Goal: Task Accomplishment & Management: Complete application form

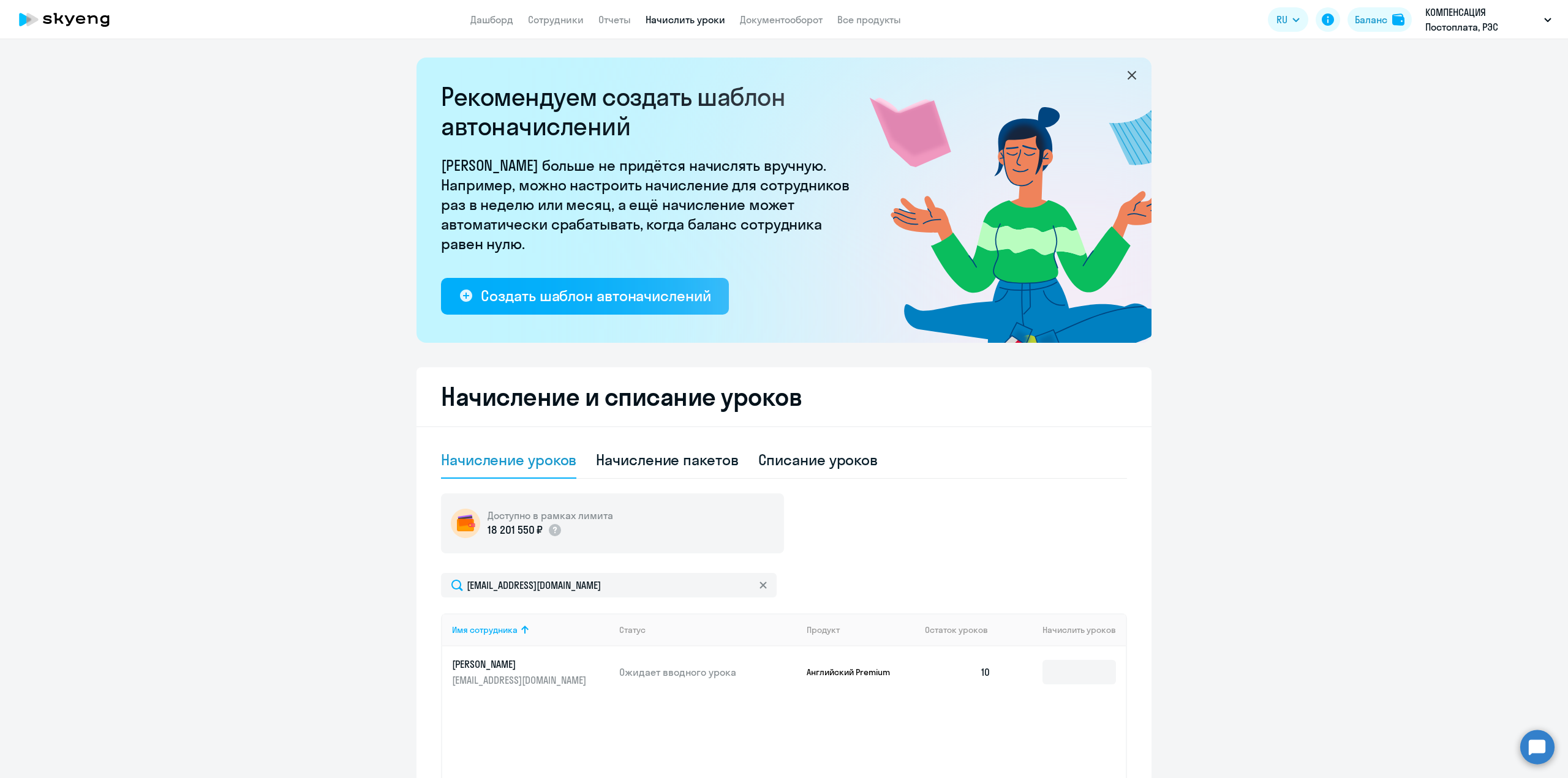
select select "10"
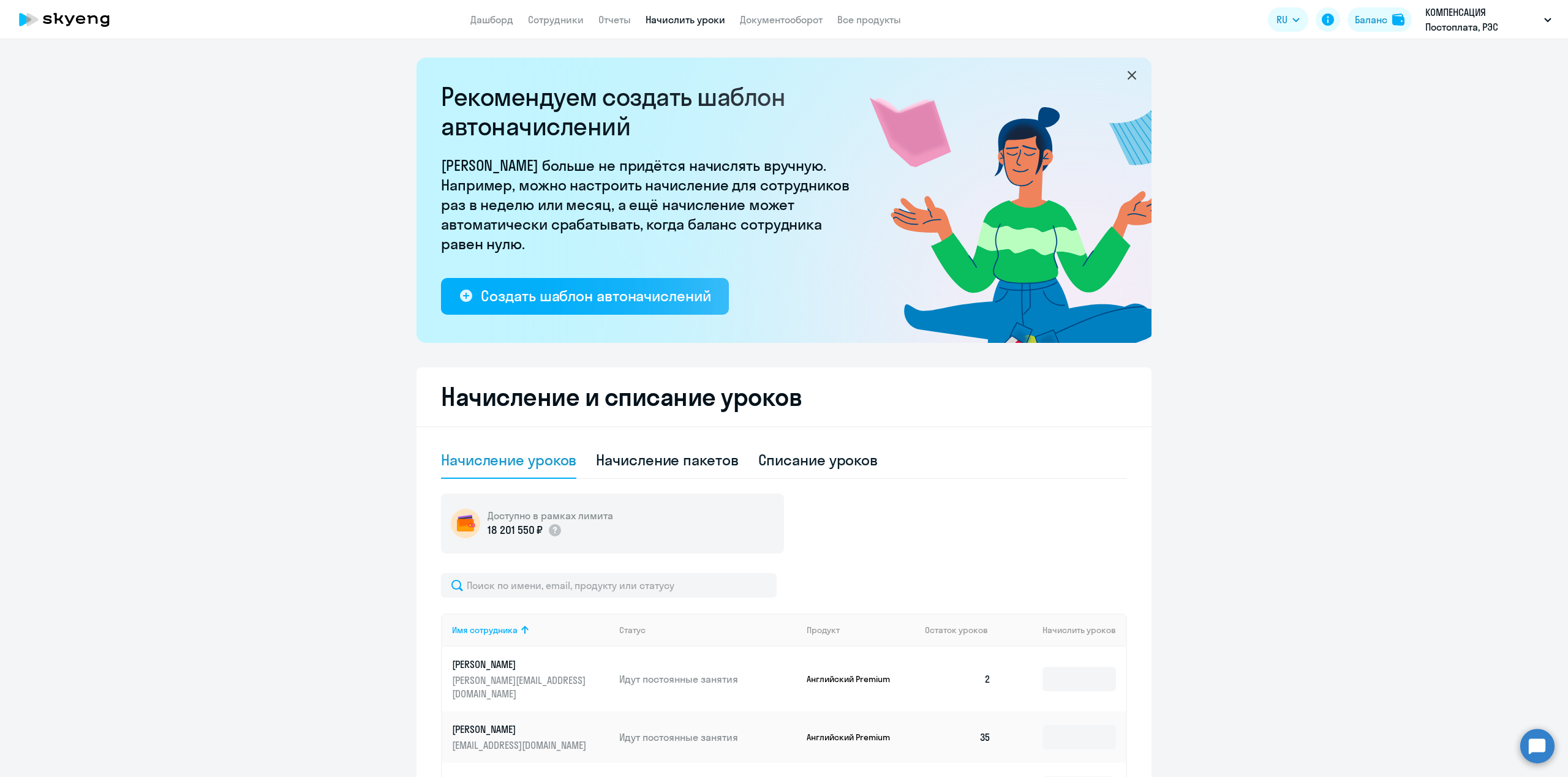
select select "10"
click at [1427, 89] on li "КОМПЕНСАЦИЯ Постоплата, РЭС ИНЖИНИРИНГ, ООО" at bounding box center [1439, 88] width 238 height 31
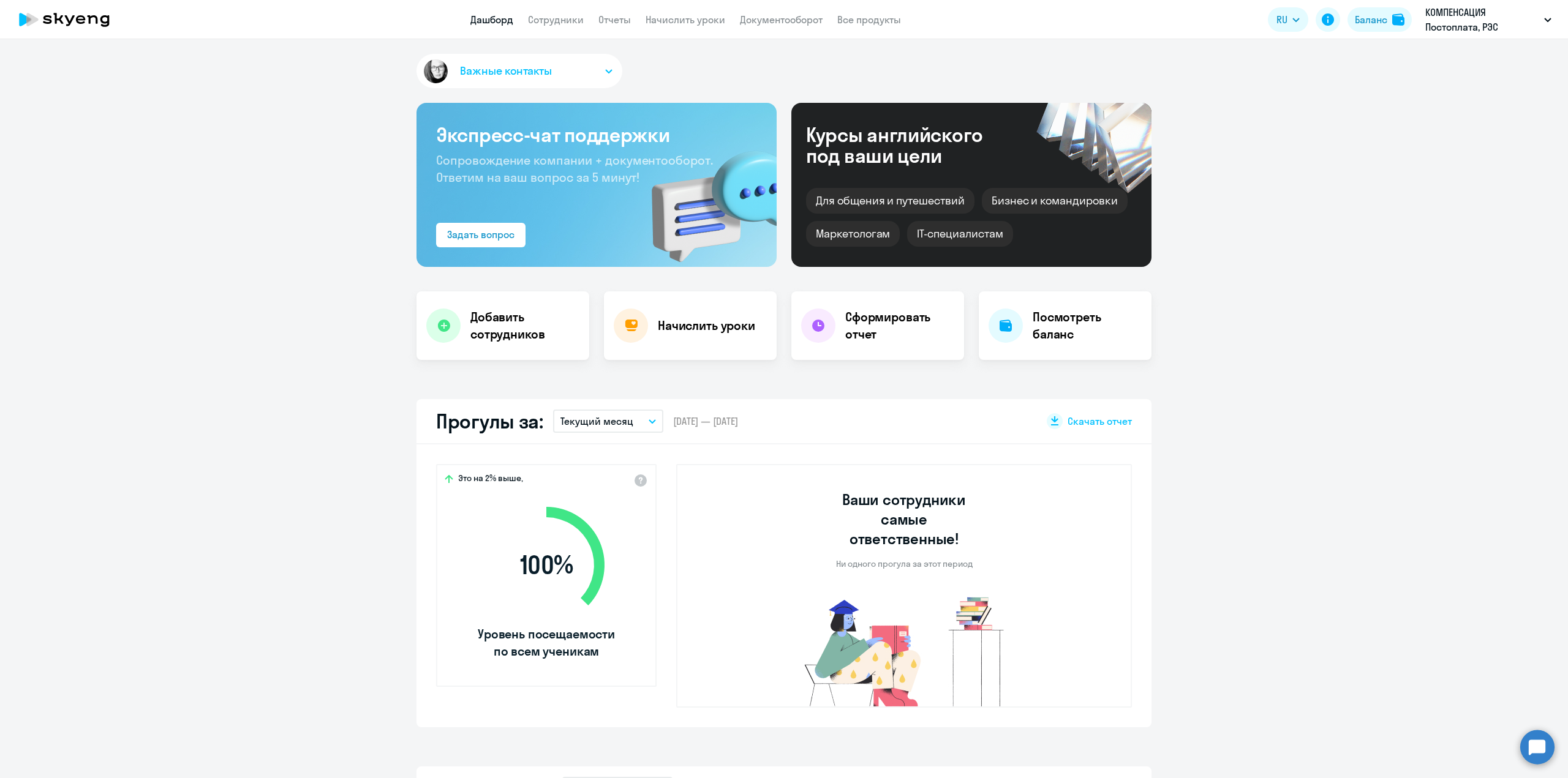
select select "30"
click at [559, 17] on link "Сотрудники" at bounding box center [556, 20] width 55 height 12
select select "30"
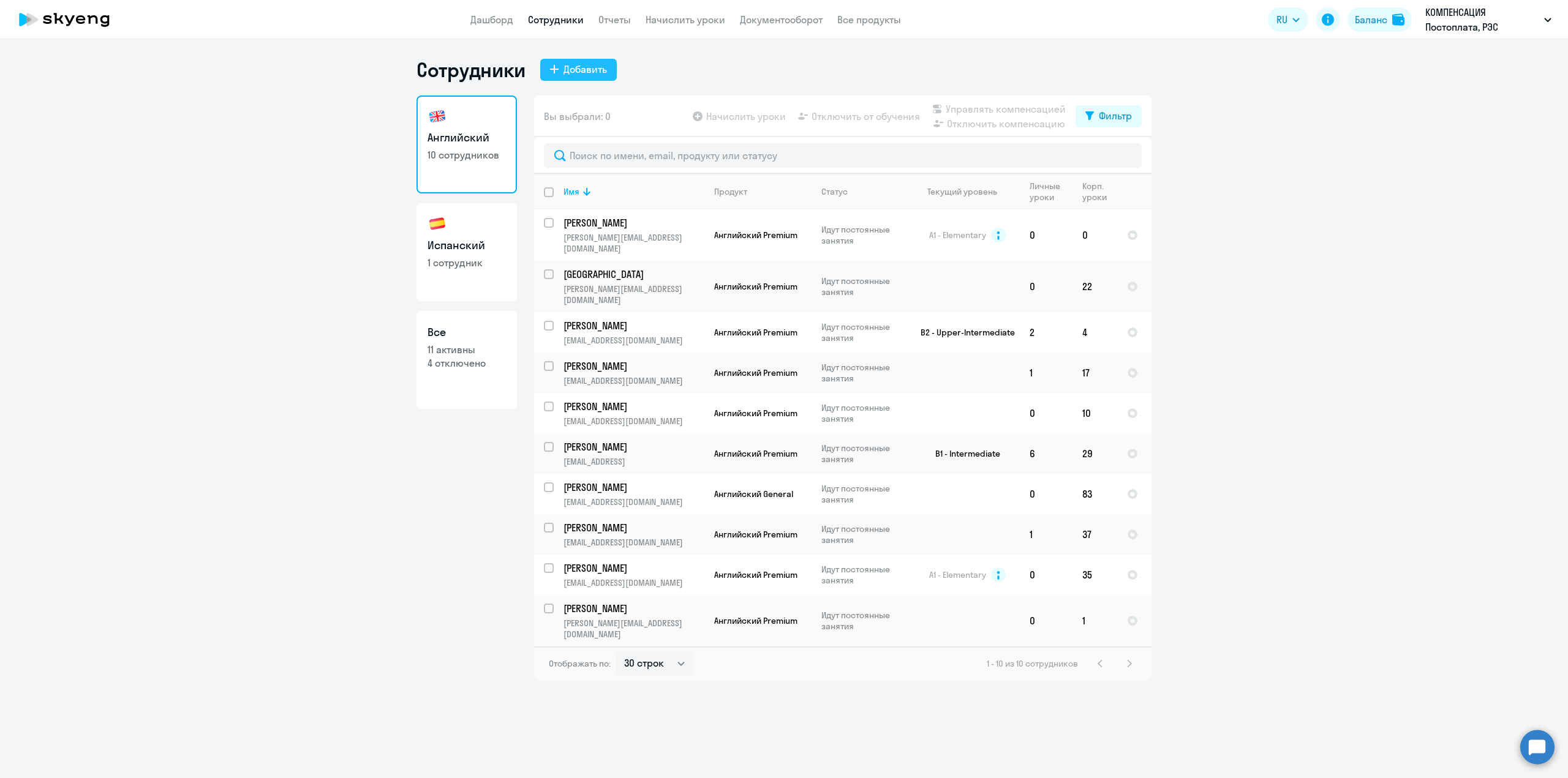
click at [586, 73] on div "Добавить" at bounding box center [585, 68] width 43 height 15
select select "english_adult_not_native_speaker"
select select "3"
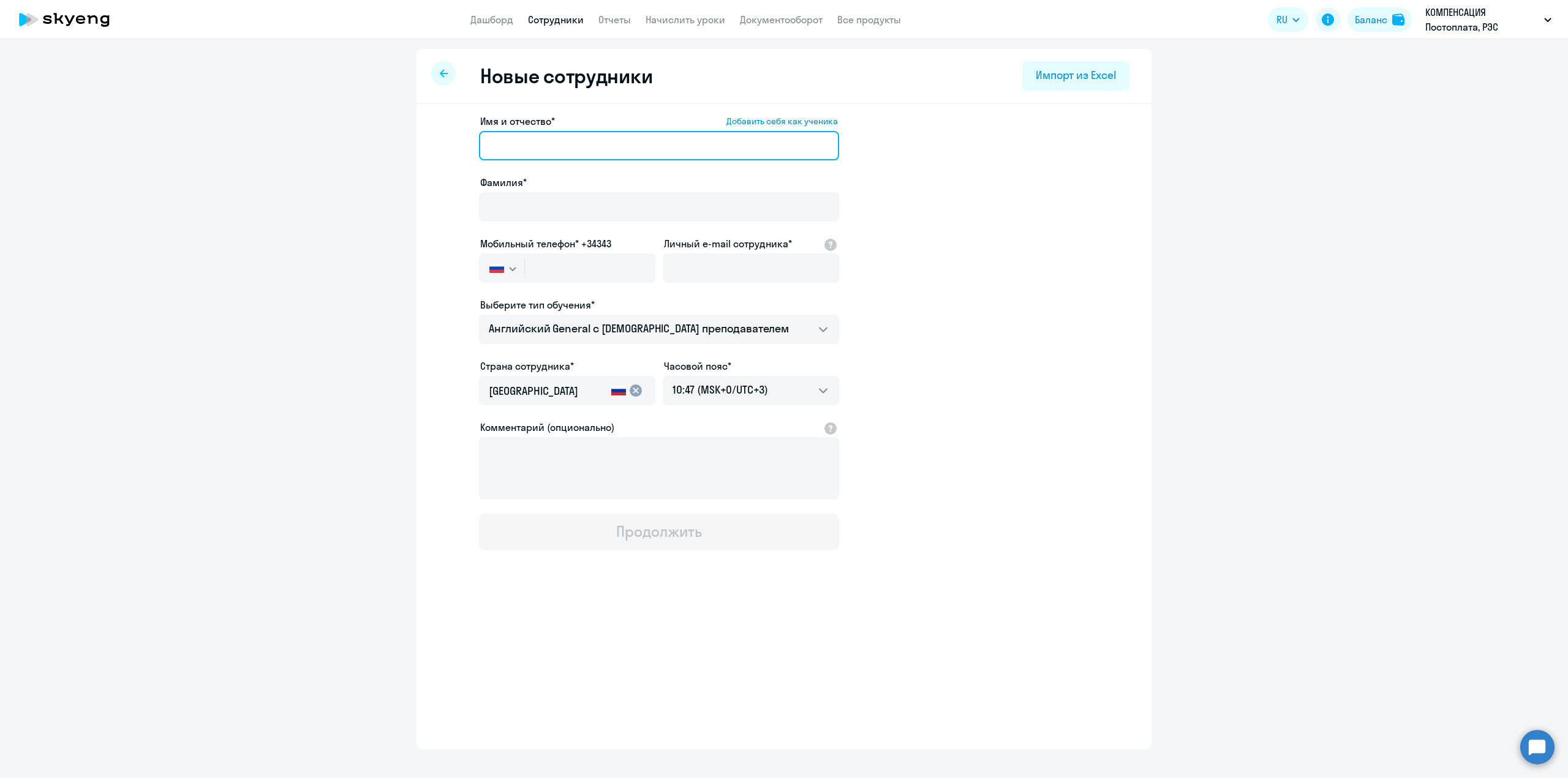
click at [523, 145] on input "Имя и отчество* Добавить себя как ученика" at bounding box center [659, 145] width 360 height 29
type input "Ольга"
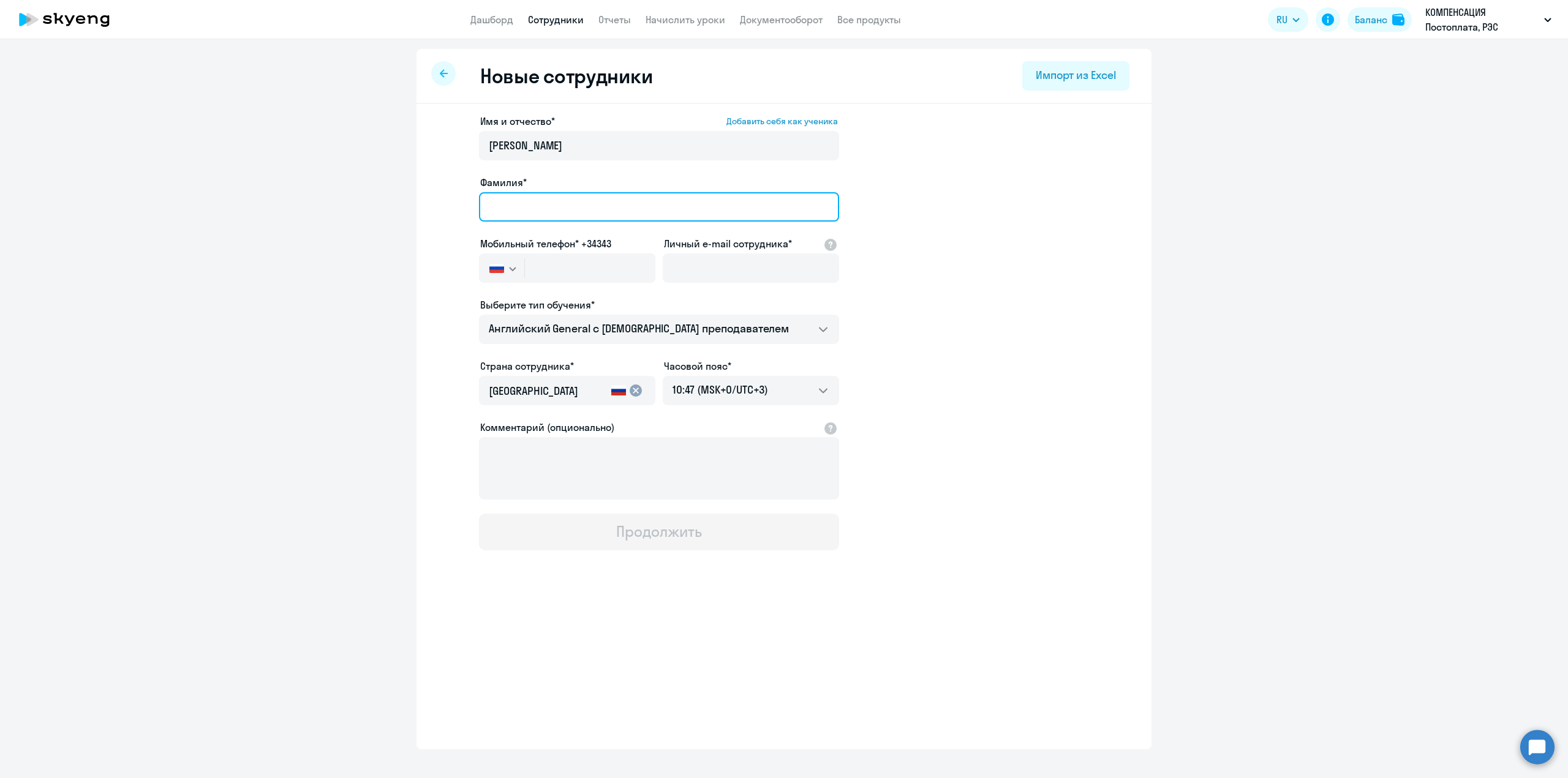
click at [507, 216] on input "Фамилия*" at bounding box center [659, 207] width 360 height 29
type input "Хабирова"
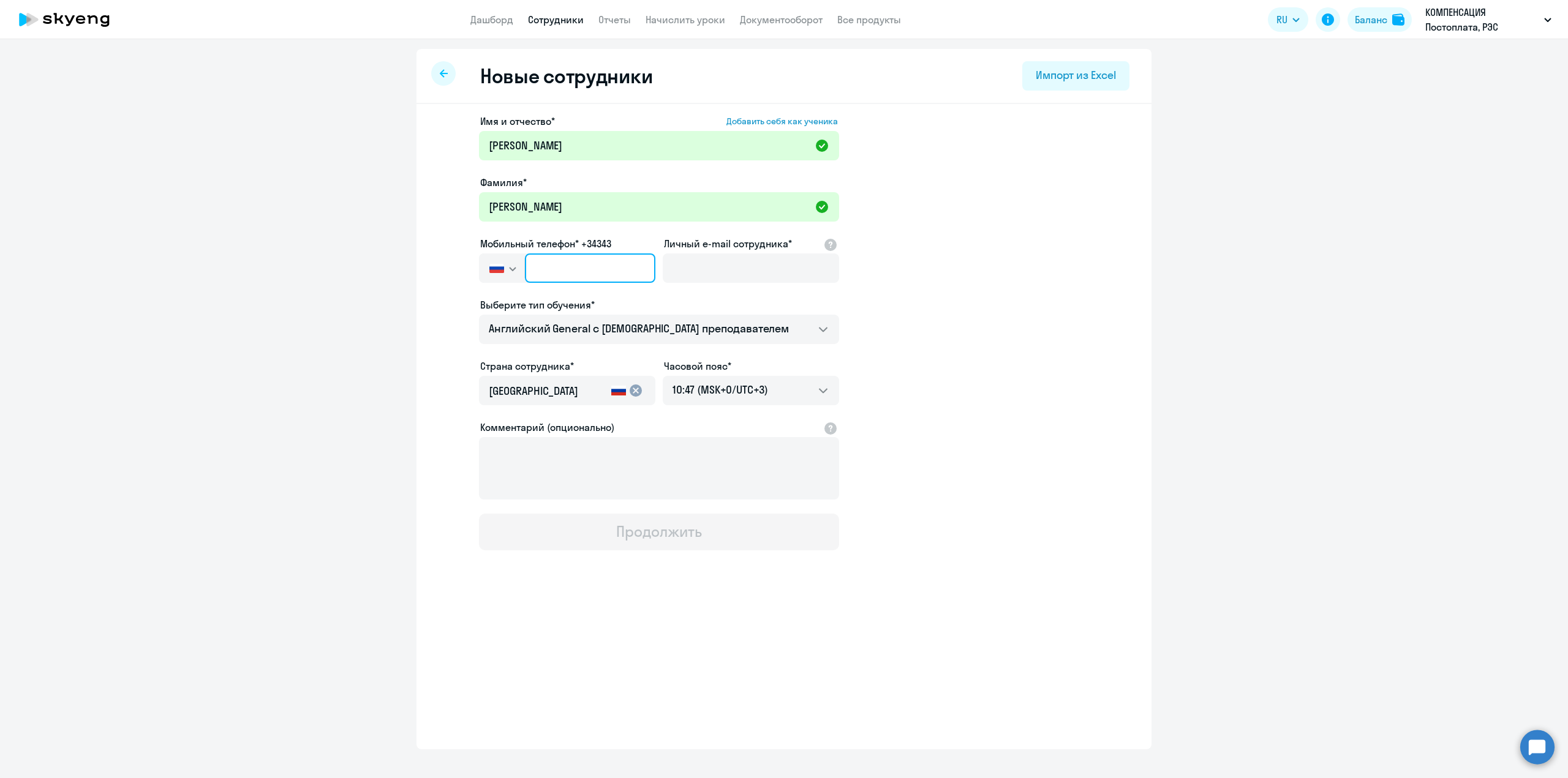
click at [560, 274] on input "text" at bounding box center [590, 268] width 130 height 29
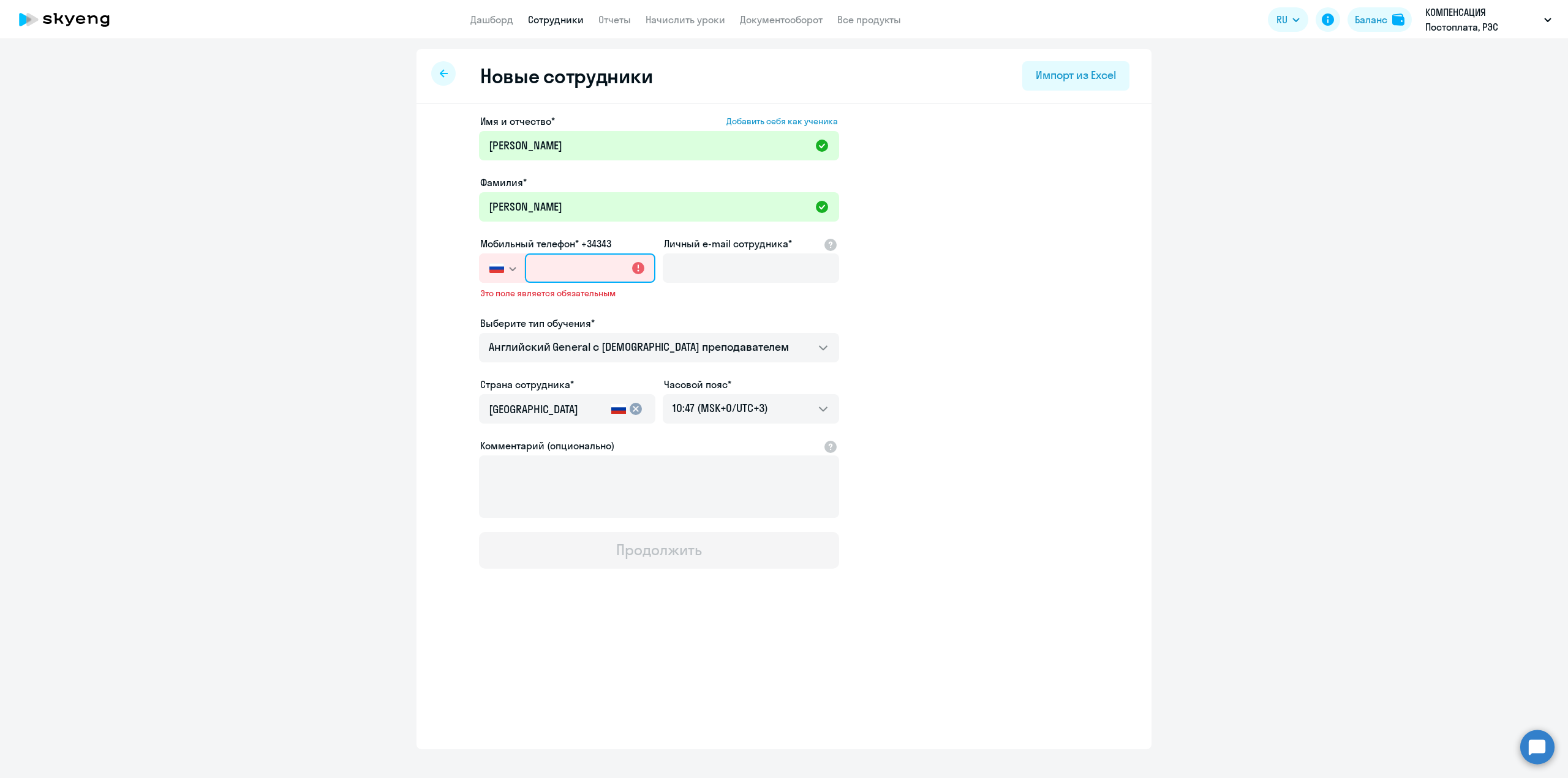
click at [556, 271] on input "text" at bounding box center [590, 268] width 130 height 29
paste input "+7 999 219-35-56"
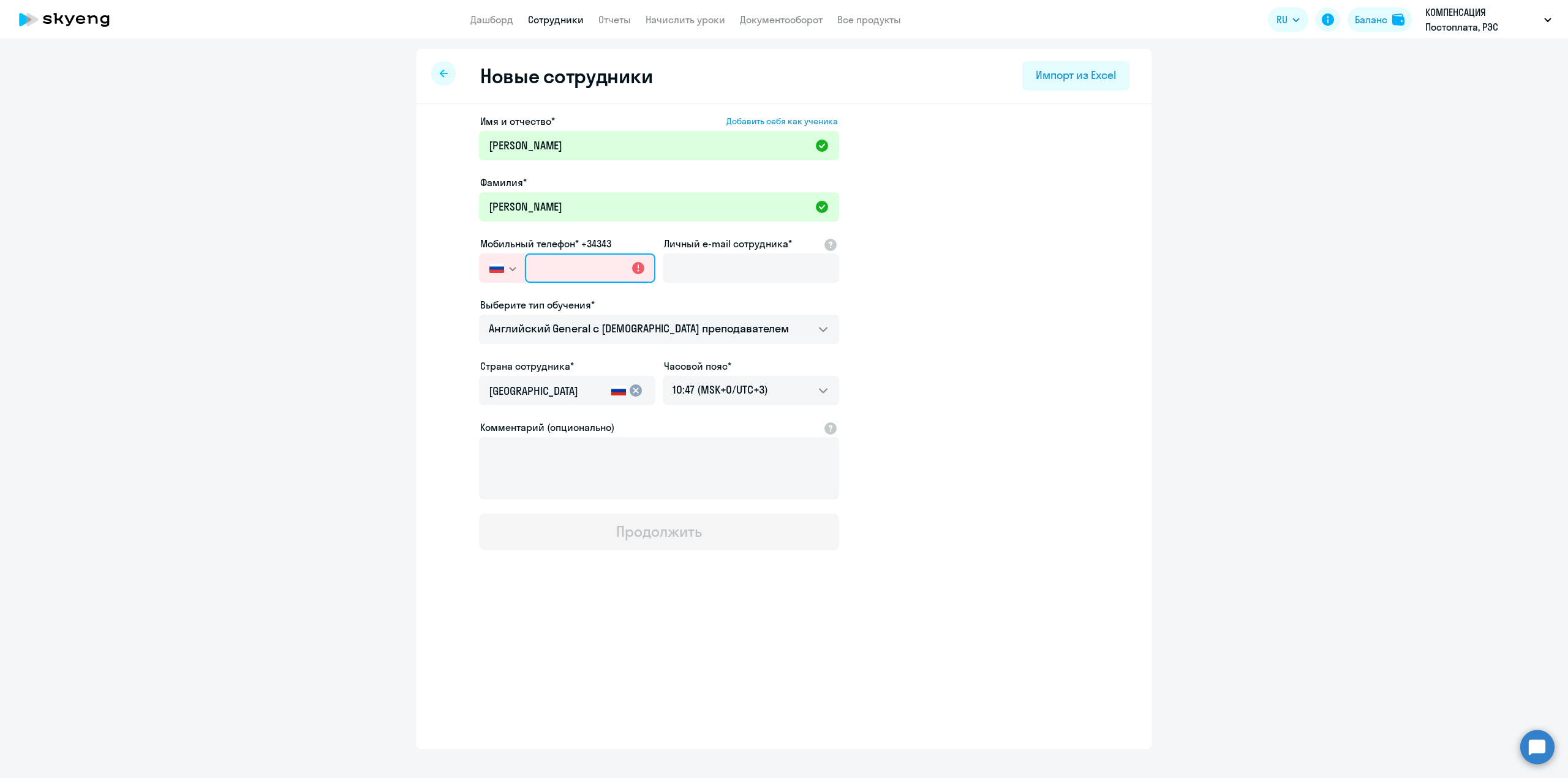
type input "+7 999 219-35-56"
drag, startPoint x: 709, startPoint y: 275, endPoint x: 718, endPoint y: 280, distance: 10.3
click at [709, 275] on input "Личный e-mail сотрудника*" at bounding box center [751, 268] width 176 height 29
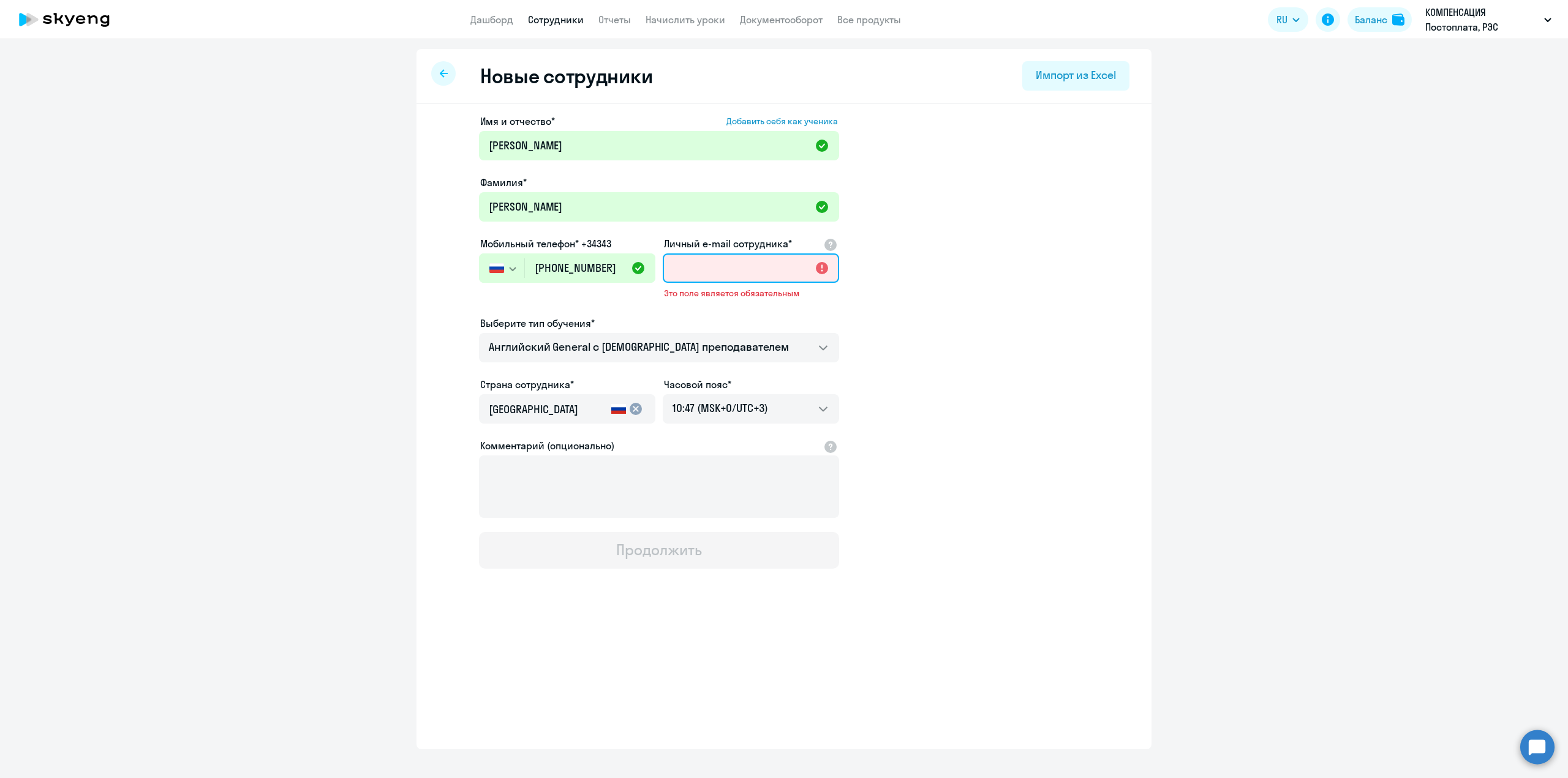
click at [697, 272] on input "Личный e-mail сотрудника*" at bounding box center [751, 268] width 176 height 29
paste input "habirova@res-e.ru"
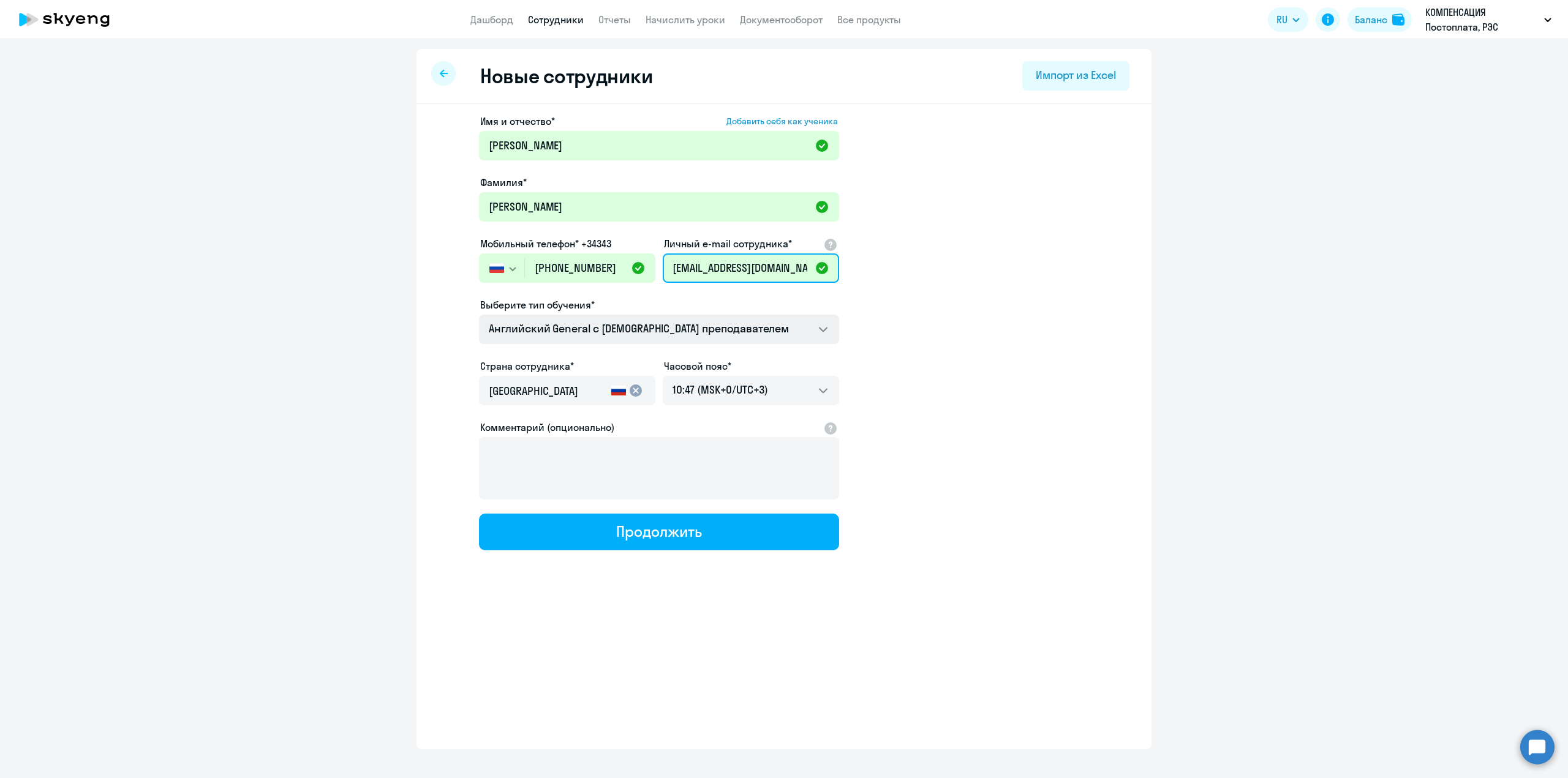
type input "habirova@res-e.ru"
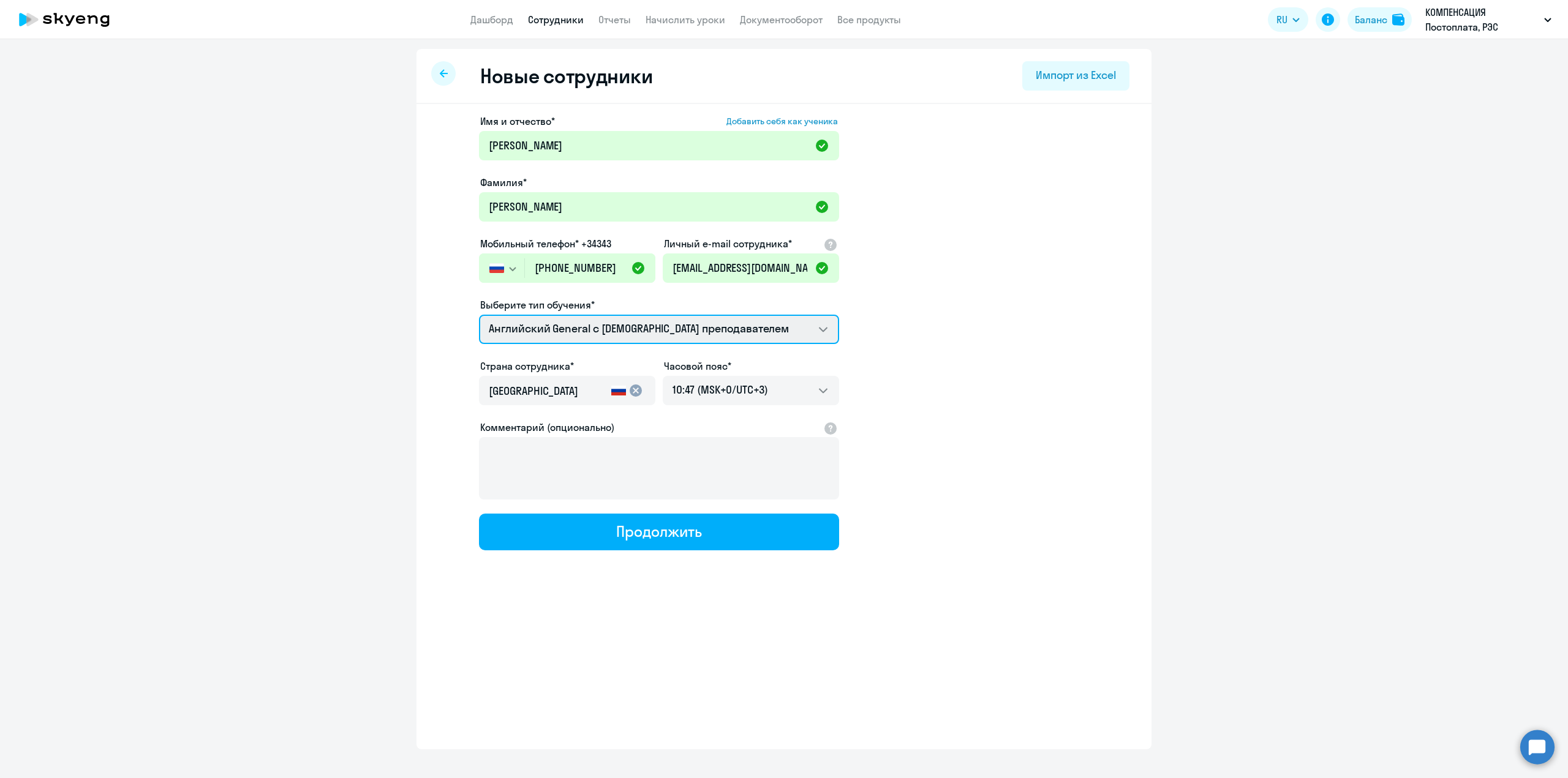
click at [823, 329] on select "Премиум английский с русскоговорящим преподавателем Английский General с русско…" at bounding box center [659, 329] width 360 height 29
click at [479, 315] on select "Премиум английский с русскоговорящим преподавателем Английский General с русско…" at bounding box center [659, 329] width 360 height 29
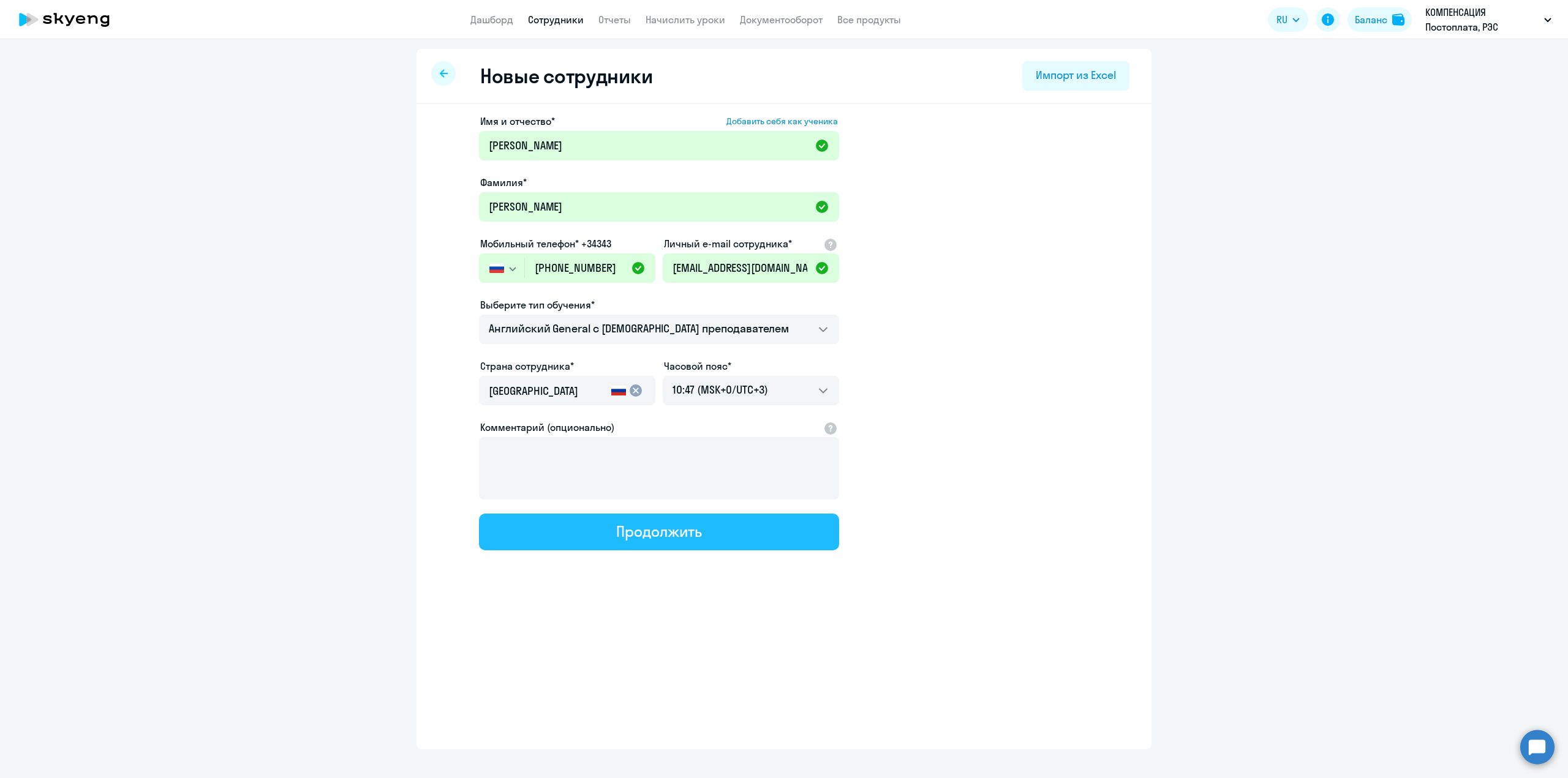
click at [670, 538] on div "Продолжить" at bounding box center [658, 531] width 85 height 19
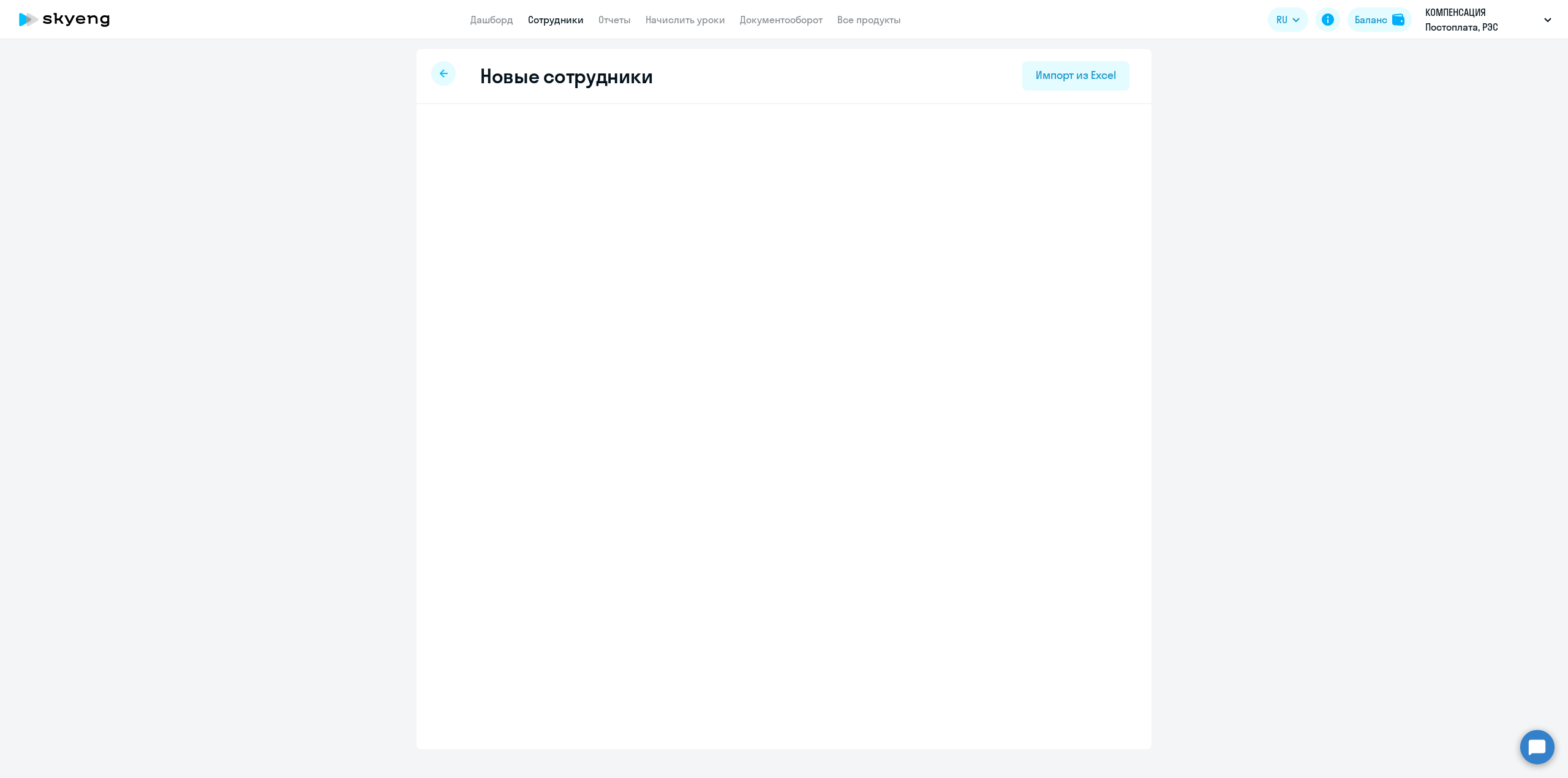
select select "english_adult_not_native_speaker"
select select "3"
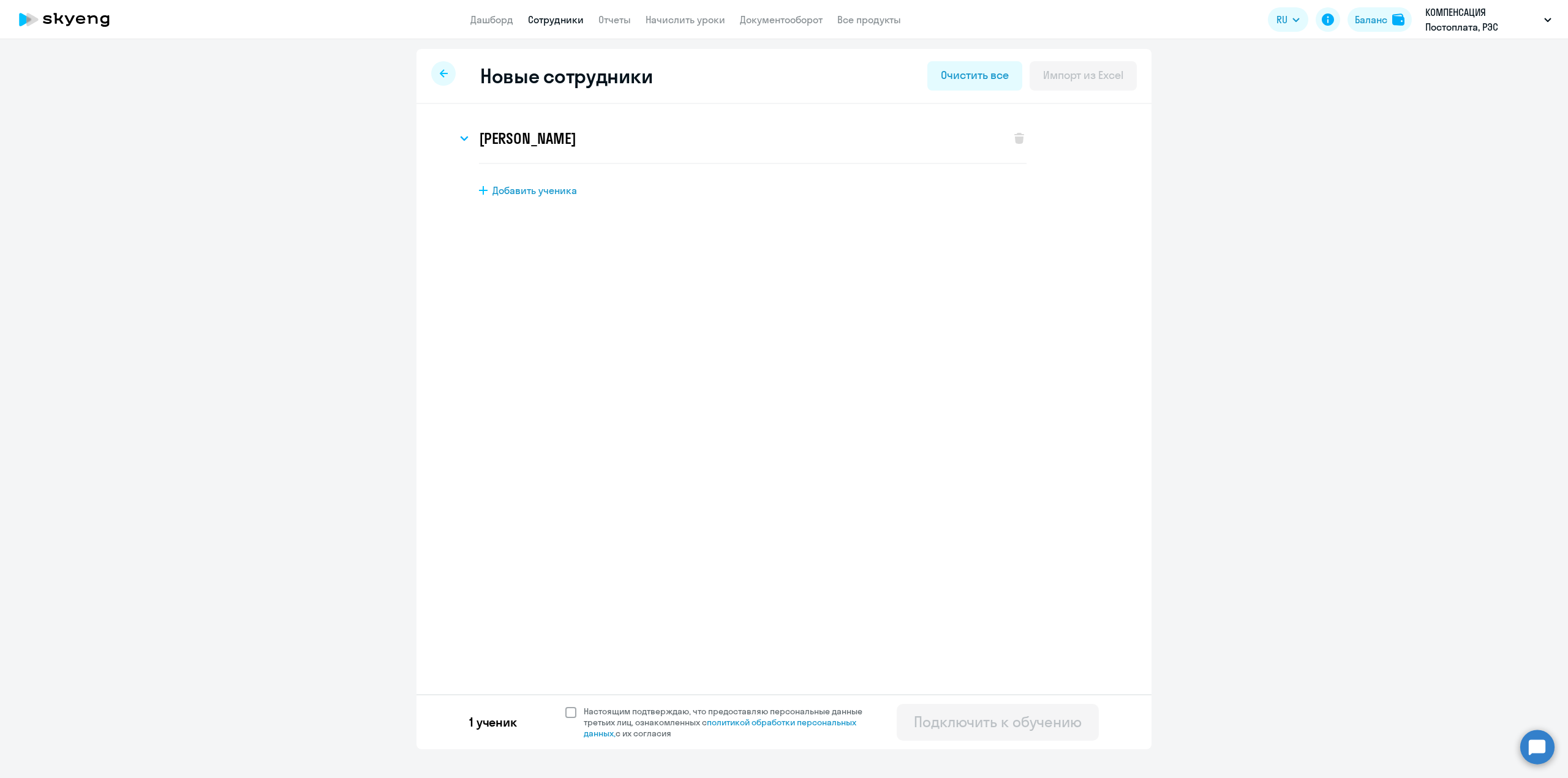
click at [567, 713] on span at bounding box center [570, 713] width 11 height 11
click at [565, 706] on input "Настоящим подтверждаю, что предоставляю персональные данные третьих лиц, ознако…" at bounding box center [565, 706] width 1 height 1
checkbox input "true"
click at [1013, 726] on div "Подключить к обучению" at bounding box center [998, 721] width 168 height 19
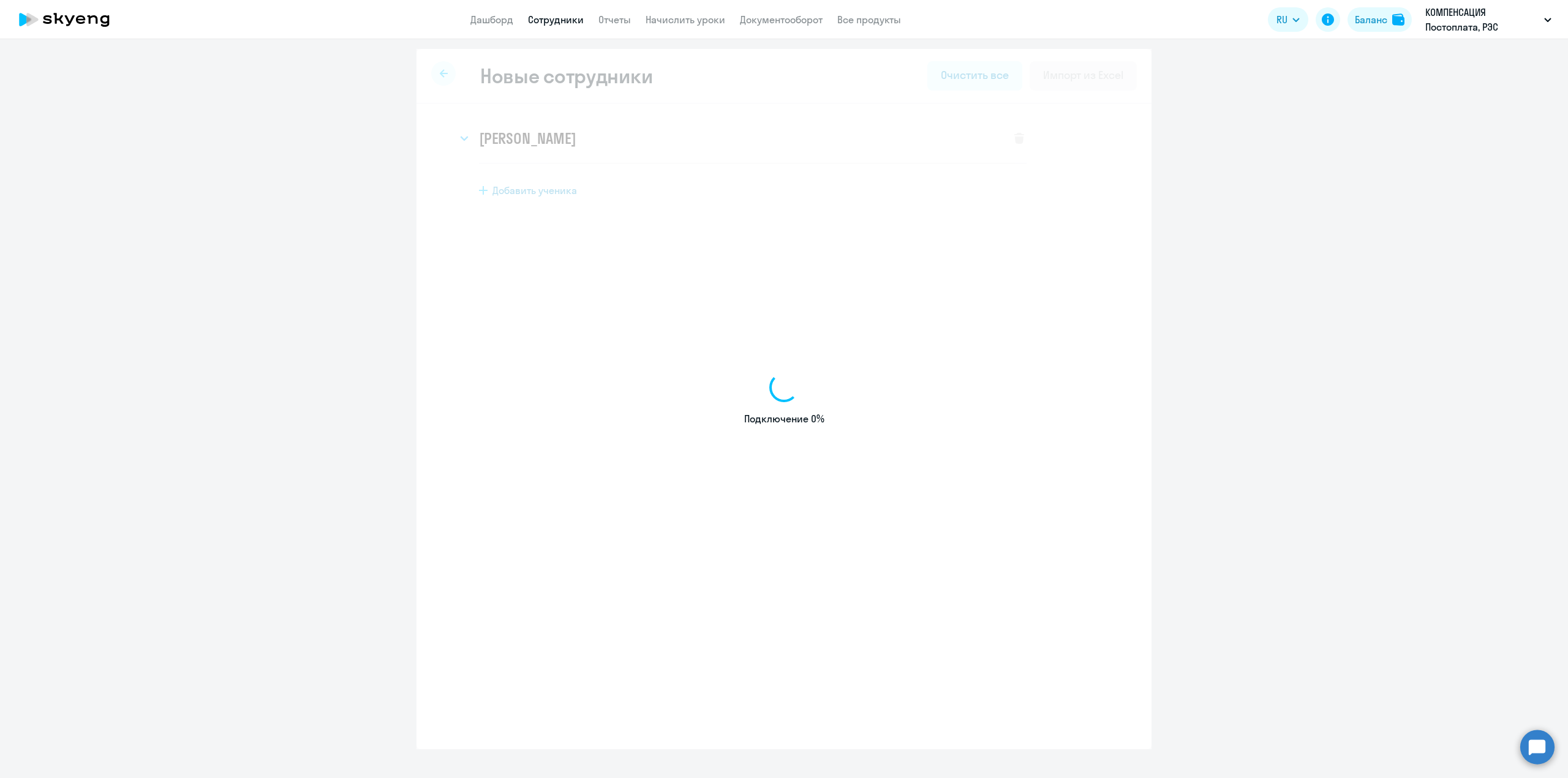
select select "english_adult_not_native_speaker"
select select "3"
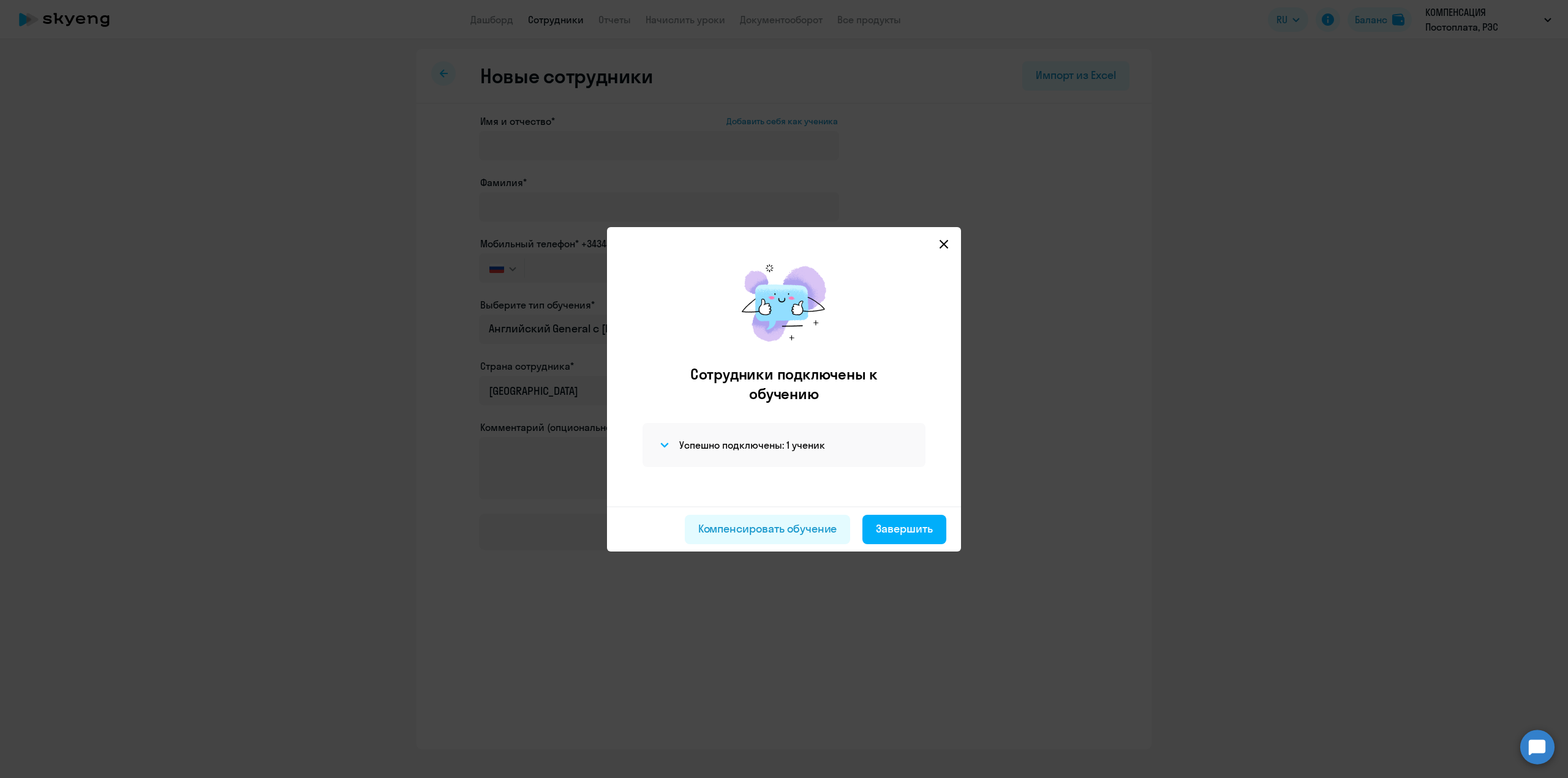
click at [945, 245] on icon at bounding box center [944, 243] width 8 height 8
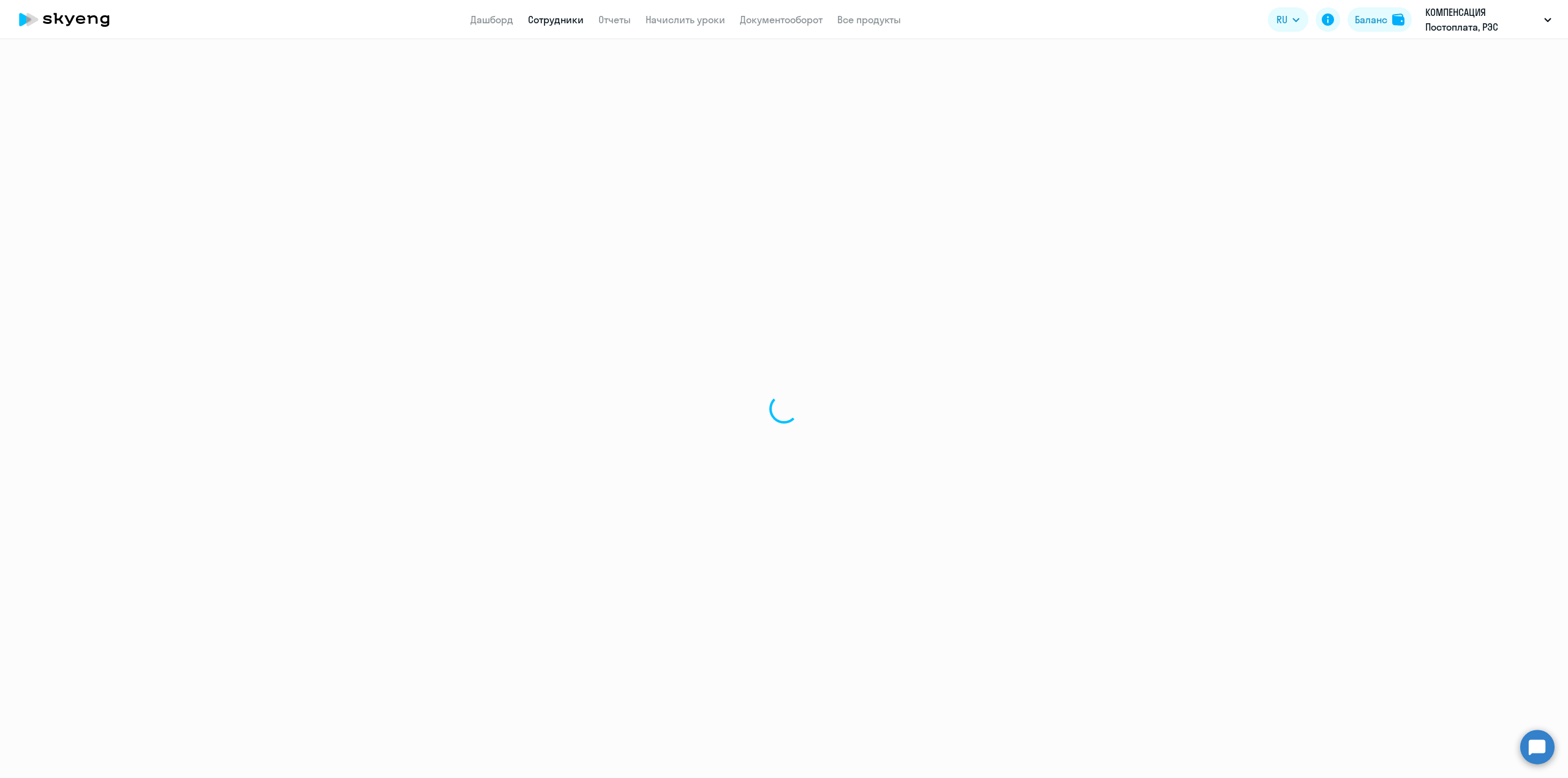
select select "30"
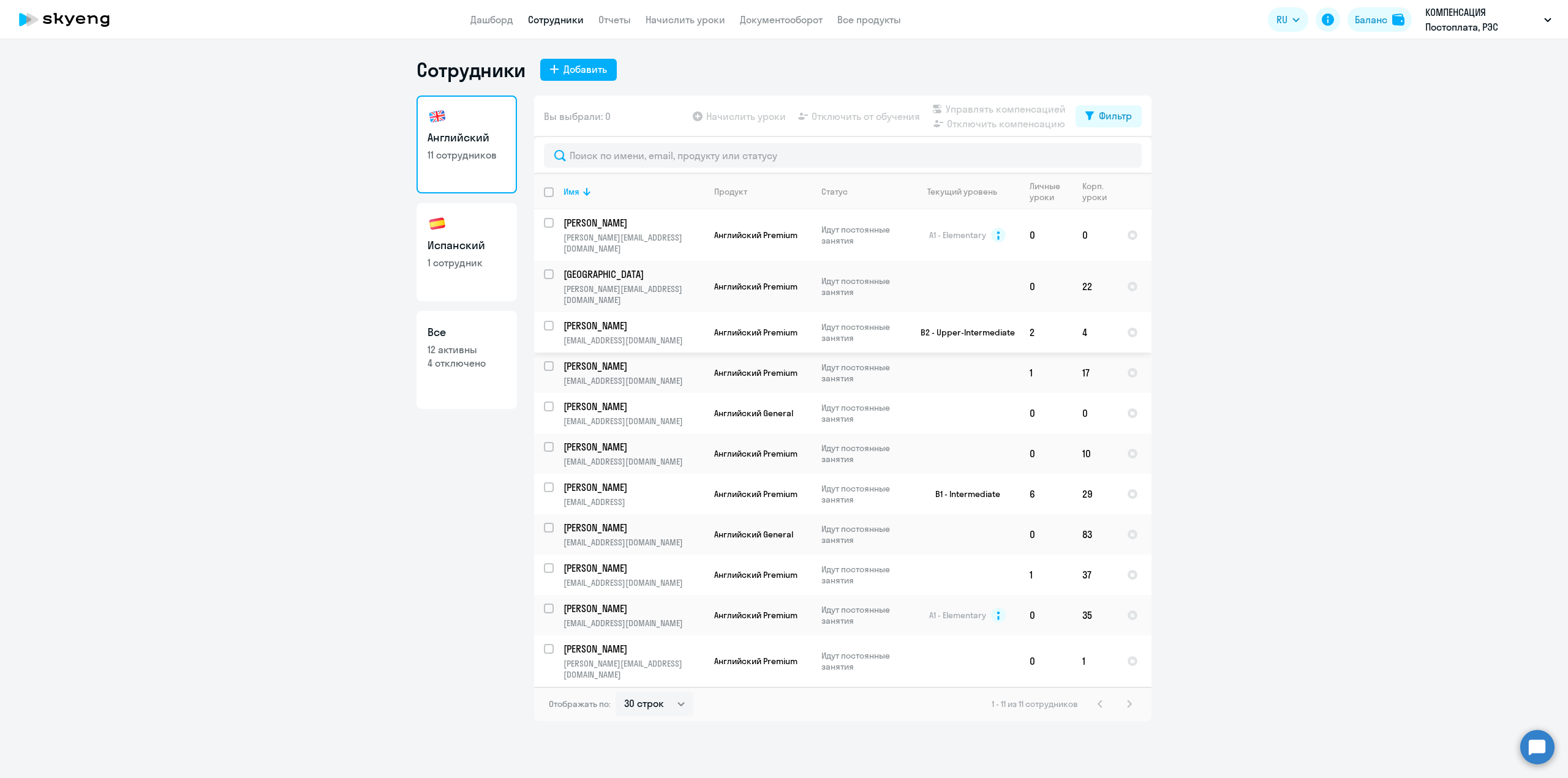
select select "30"
click at [550, 402] on input "select row 38996324" at bounding box center [557, 414] width 25 height 25
checkbox input "true"
click at [746, 113] on span "Начислить уроки" at bounding box center [745, 116] width 79 height 15
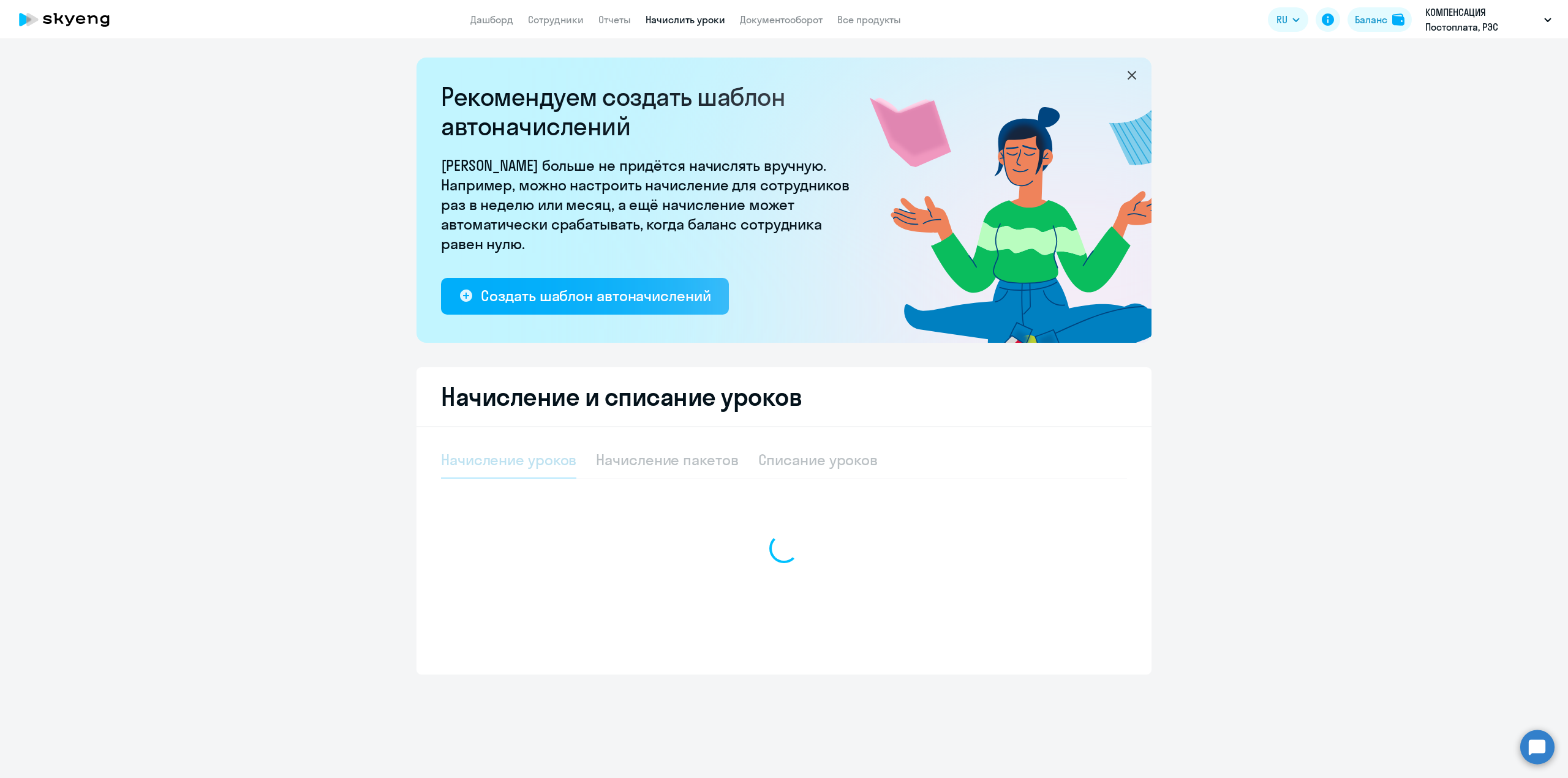
select select "10"
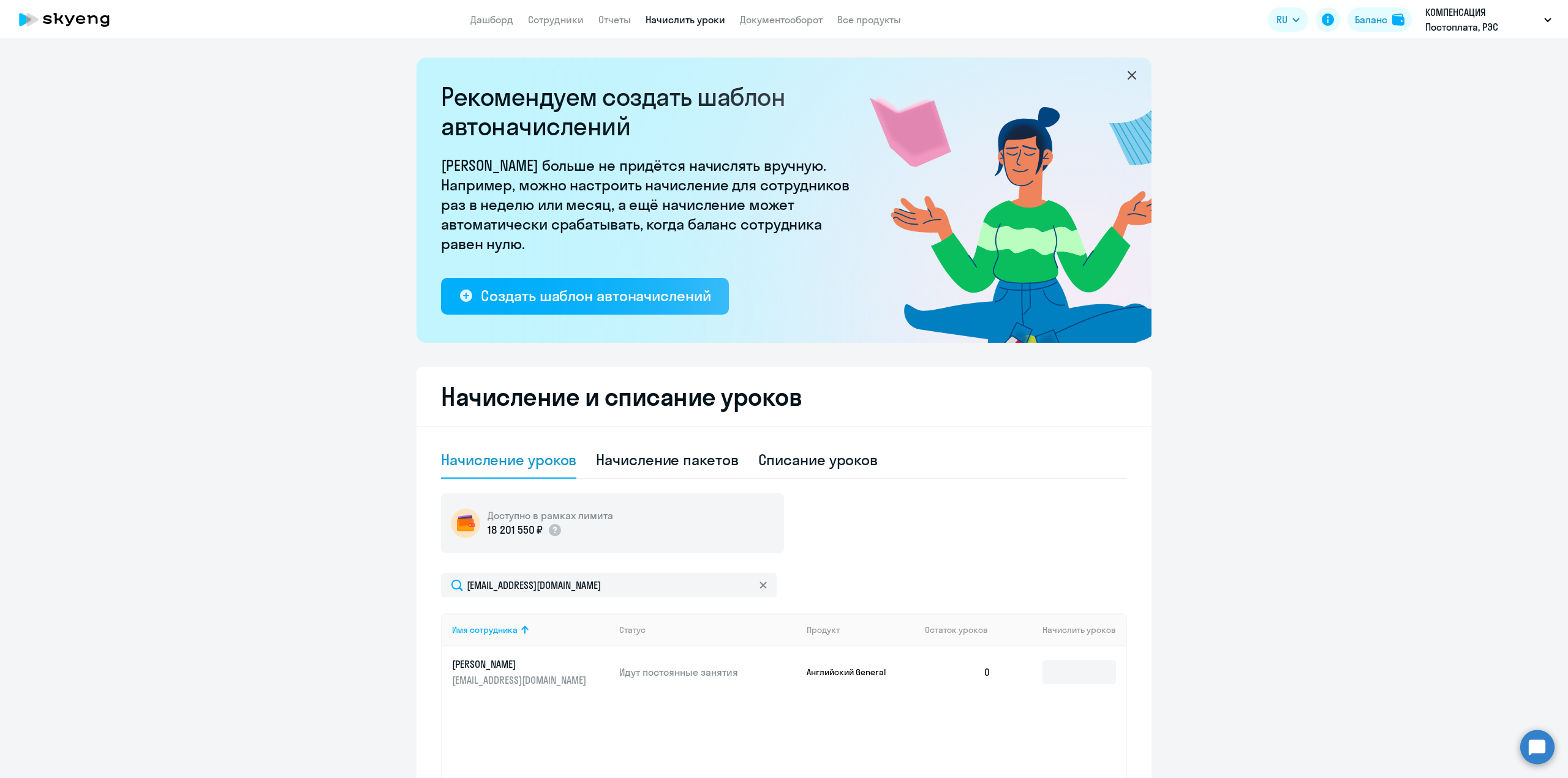
scroll to position [122, 0]
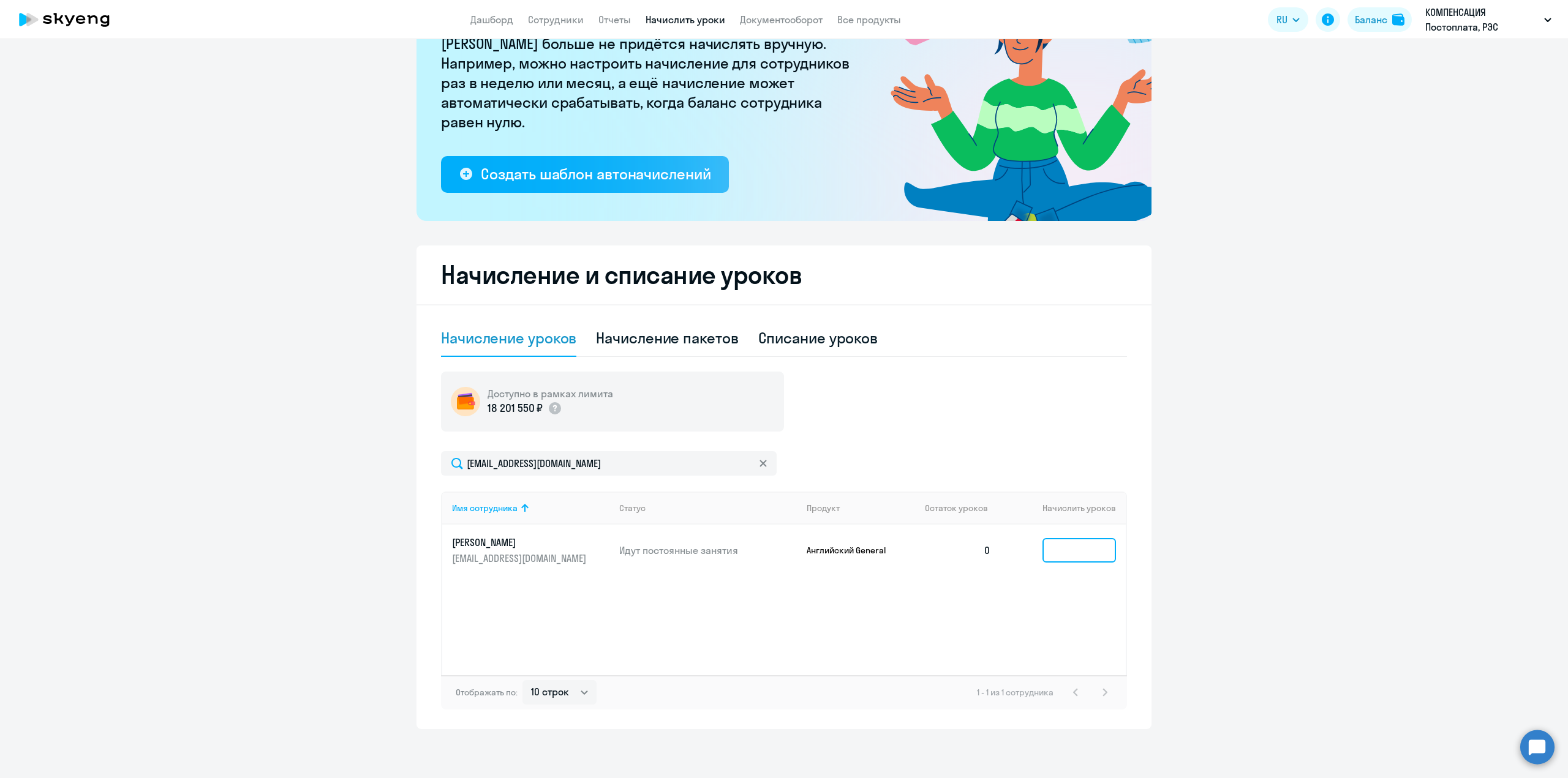
click at [1075, 549] on input at bounding box center [1078, 550] width 73 height 25
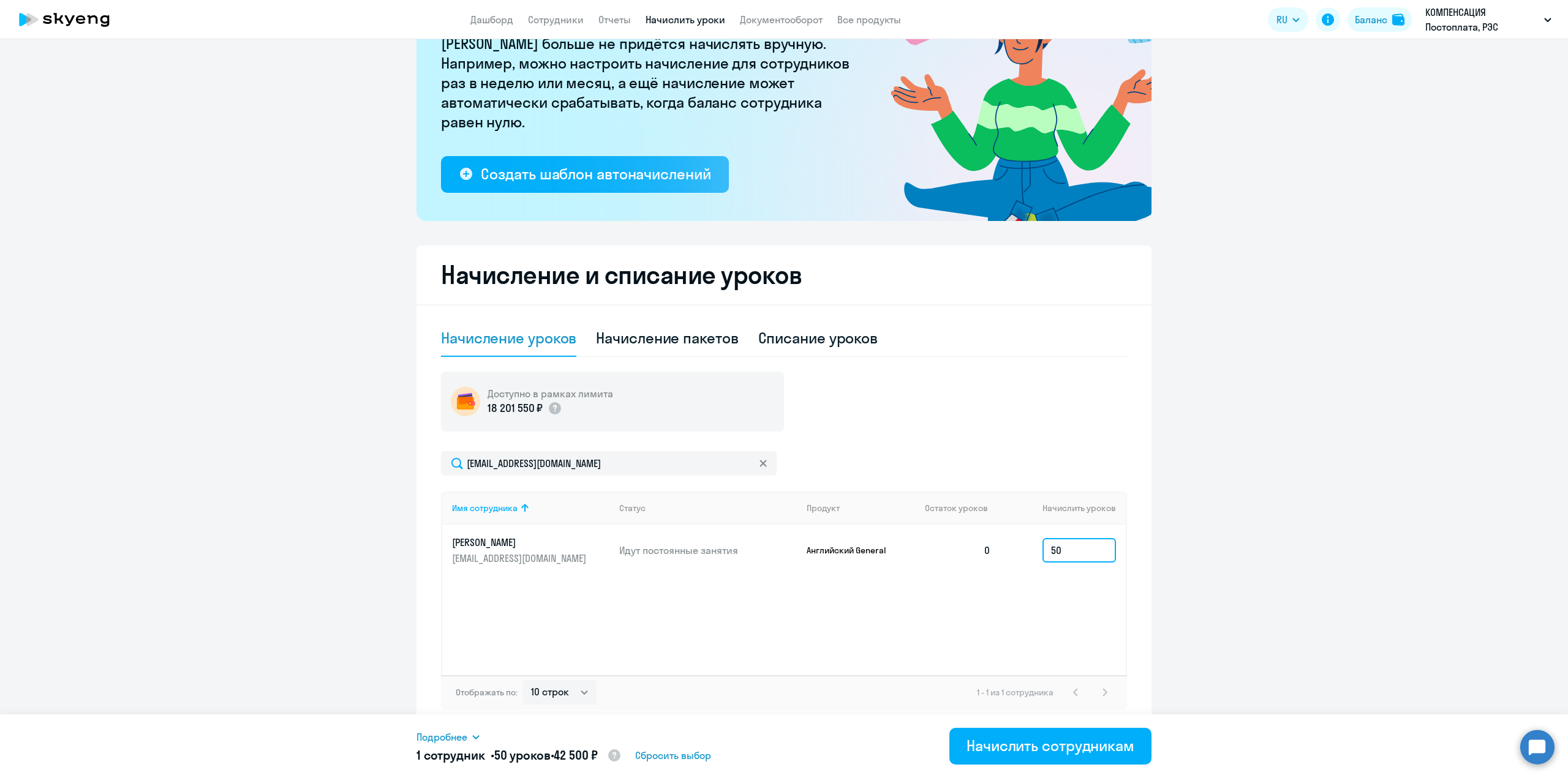
drag, startPoint x: 1072, startPoint y: 550, endPoint x: 1015, endPoint y: 550, distance: 57.0
click at [1015, 550] on td "50" at bounding box center [1063, 550] width 125 height 52
type input "30"
click at [1031, 747] on div "Начислить сотрудникам" at bounding box center [1051, 745] width 168 height 19
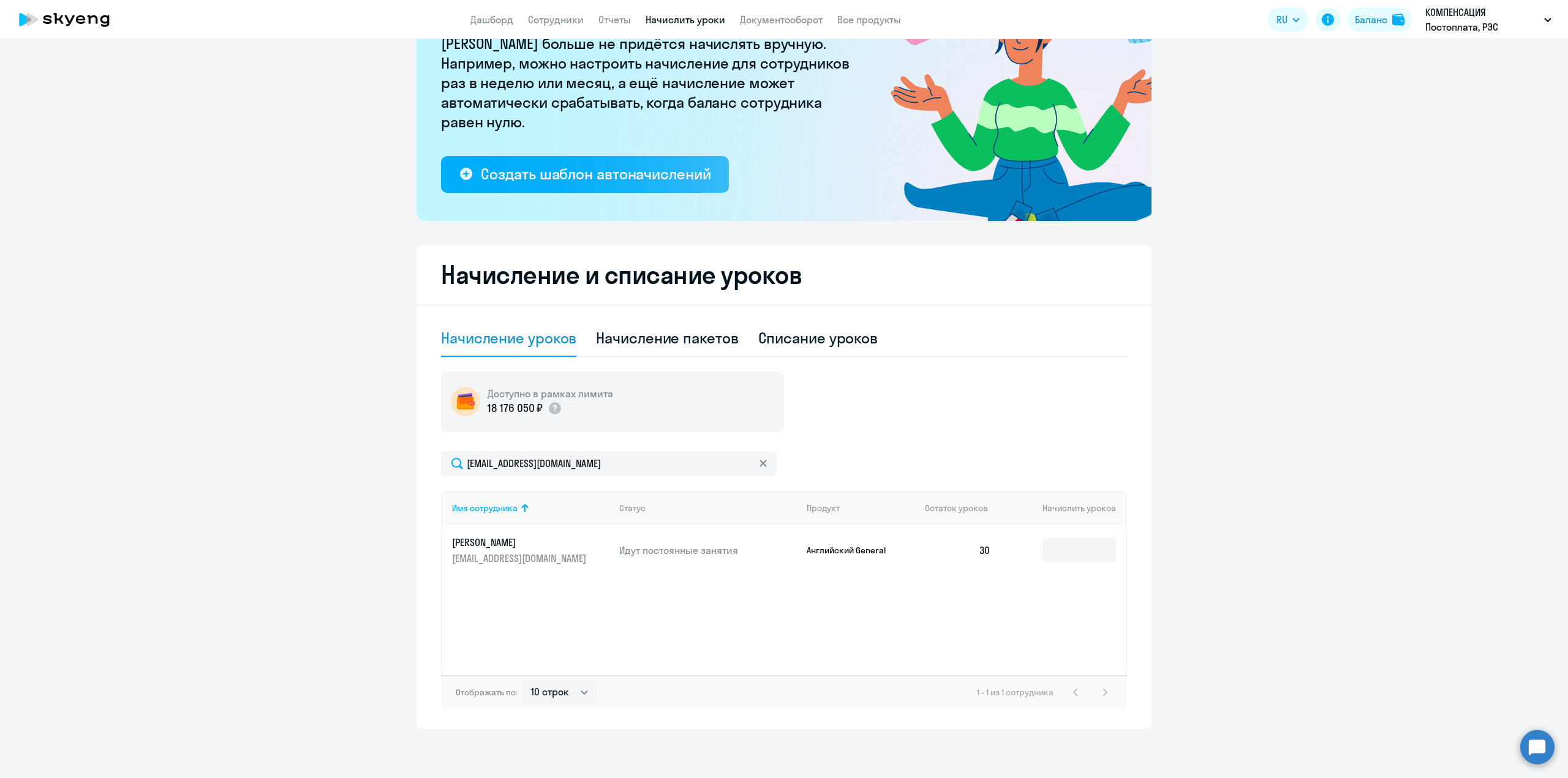
drag, startPoint x: 125, startPoint y: 14, endPoint x: 49, endPoint y: 21, distance: 76.3
click at [49, 21] on app-header "Дашборд Сотрудники Отчеты Начислить уроки Документооборот Все продукты Дашборд …" at bounding box center [784, 19] width 1568 height 39
